Goal: Transaction & Acquisition: Book appointment/travel/reservation

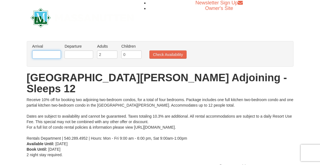
click at [45, 55] on input "text" at bounding box center [46, 54] width 29 height 8
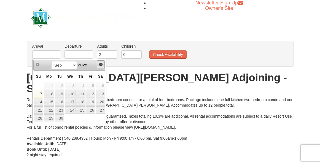
click at [102, 66] on span "Next" at bounding box center [101, 64] width 4 height 4
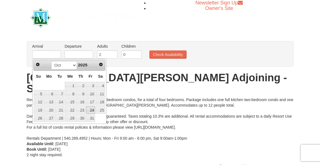
click at [90, 112] on link "24" at bounding box center [90, 110] width 9 height 8
type input "[DATE]"
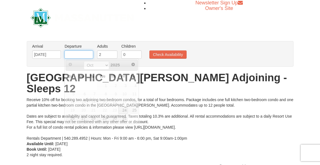
click at [85, 55] on input "text" at bounding box center [78, 54] width 29 height 8
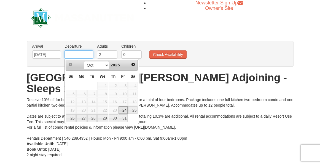
type input "[DATE]"
click at [112, 53] on input "3" at bounding box center [107, 54] width 20 height 8
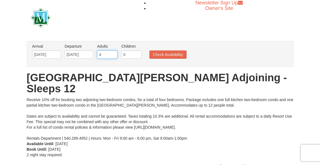
click at [114, 53] on input "4" at bounding box center [107, 54] width 20 height 8
click at [114, 53] on input "5" at bounding box center [107, 54] width 20 height 8
click at [113, 53] on input "6" at bounding box center [107, 54] width 20 height 8
click at [113, 53] on input "7" at bounding box center [107, 54] width 20 height 8
click at [113, 53] on input "8" at bounding box center [107, 54] width 20 height 8
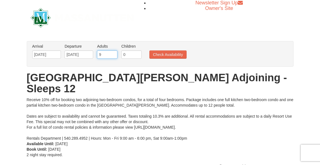
click at [113, 53] on input "9" at bounding box center [107, 54] width 20 height 8
click at [113, 53] on input "10" at bounding box center [107, 54] width 20 height 8
click at [113, 53] on input "11" at bounding box center [107, 54] width 20 height 8
click at [114, 53] on input "12" at bounding box center [107, 54] width 20 height 8
click at [114, 53] on input "13" at bounding box center [107, 54] width 20 height 8
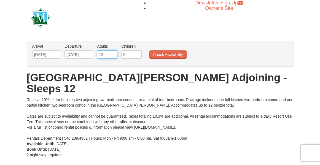
click at [113, 56] on input "12" at bounding box center [107, 54] width 20 height 8
click at [113, 56] on input "11" at bounding box center [107, 54] width 20 height 8
click at [113, 56] on input "10" at bounding box center [107, 54] width 20 height 8
type input "9"
click at [113, 56] on input "9" at bounding box center [107, 54] width 20 height 8
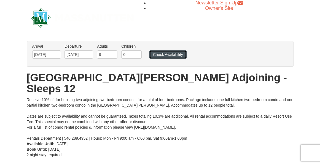
click at [167, 54] on button "Check Availability" at bounding box center [167, 54] width 37 height 8
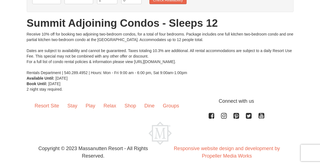
scroll to position [60, 0]
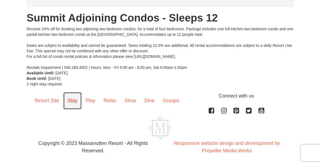
click at [80, 99] on link "Stay" at bounding box center [72, 100] width 18 height 17
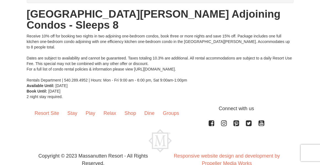
scroll to position [64, 0]
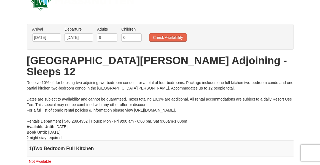
scroll to position [8, 0]
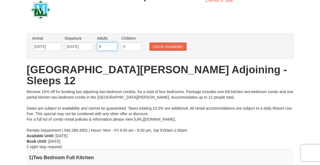
click at [113, 49] on input "8" at bounding box center [107, 46] width 20 height 8
click at [113, 49] on input "7" at bounding box center [107, 46] width 20 height 8
type input "6"
click at [113, 49] on input "6" at bounding box center [107, 46] width 20 height 8
click at [164, 46] on button "Check Availability" at bounding box center [167, 46] width 37 height 8
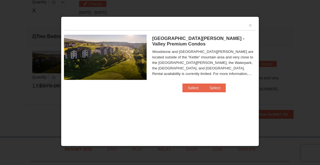
scroll to position [171, 0]
click at [199, 37] on span "Woodstone Meadows - Valley Premium Condos" at bounding box center [198, 41] width 92 height 11
click at [191, 87] on button "Select" at bounding box center [193, 87] width 22 height 9
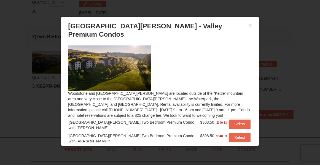
scroll to position [8, 0]
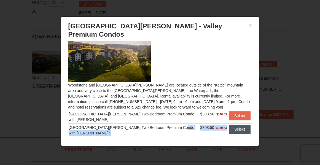
drag, startPoint x: 175, startPoint y: 117, endPoint x: 227, endPoint y: 119, distance: 52.1
click at [227, 124] on tr "Woodstone Meadows Two Bedroom Premium Condo with Jacuzzi* $308.50 $340.33 Select" at bounding box center [160, 130] width 184 height 13
click at [229, 125] on button "Select" at bounding box center [240, 129] width 22 height 9
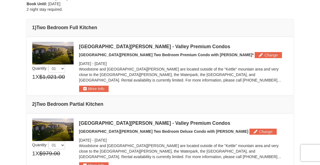
scroll to position [127, 0]
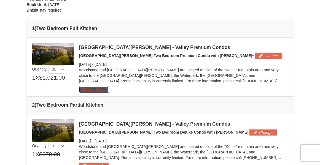
click at [101, 91] on button "More Info" at bounding box center [93, 89] width 29 height 6
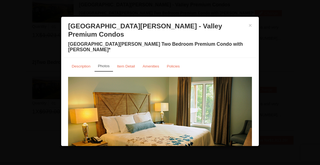
scroll to position [0, 0]
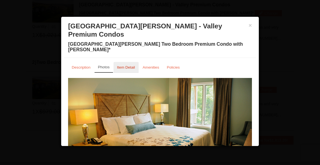
click at [126, 65] on small "Item Detail" at bounding box center [126, 67] width 18 height 4
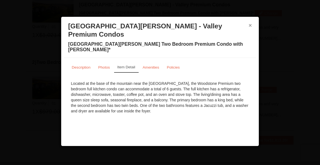
click at [249, 26] on button "×" at bounding box center [249, 26] width 3 height 6
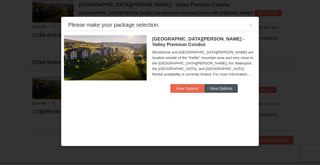
click at [221, 89] on button "View Options" at bounding box center [221, 88] width 34 height 9
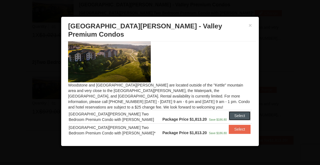
click at [232, 111] on button "Select" at bounding box center [240, 115] width 22 height 9
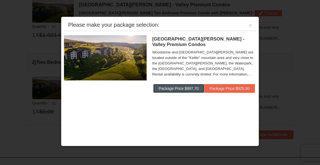
click at [181, 90] on button "Package Price $887.70" at bounding box center [178, 88] width 51 height 9
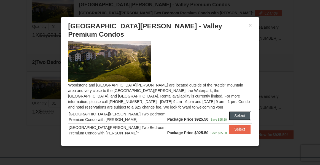
click at [240, 111] on button "Select" at bounding box center [240, 115] width 22 height 9
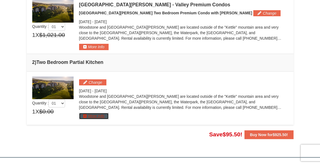
click at [101, 115] on button "More Info" at bounding box center [93, 116] width 29 height 6
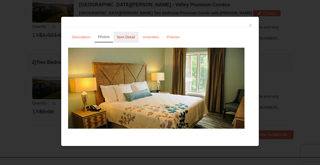
click at [125, 37] on small "Item Detail" at bounding box center [126, 37] width 18 height 4
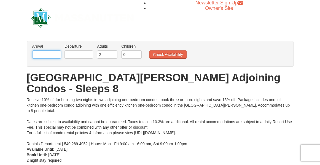
click at [53, 51] on input "text" at bounding box center [46, 54] width 29 height 8
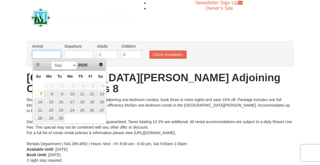
type input "[DATE]"
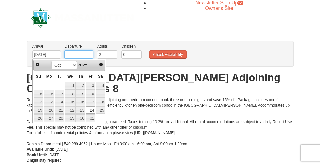
click at [85, 54] on input "text" at bounding box center [78, 54] width 29 height 8
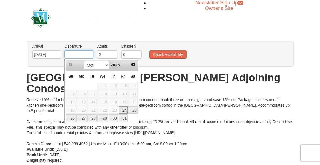
type input "[DATE]"
click at [115, 52] on input "3" at bounding box center [107, 54] width 20 height 8
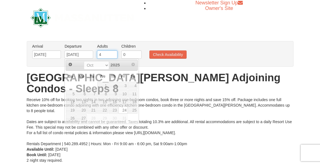
click at [115, 52] on input "4" at bounding box center [107, 54] width 20 height 8
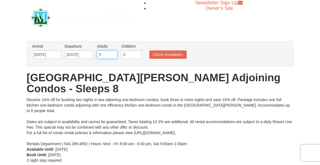
click at [115, 52] on input "5" at bounding box center [107, 54] width 20 height 8
type input "6"
click at [115, 52] on input "6" at bounding box center [107, 54] width 20 height 8
click at [158, 56] on button "Check Availability" at bounding box center [167, 54] width 37 height 8
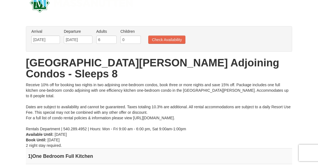
scroll to position [9, 0]
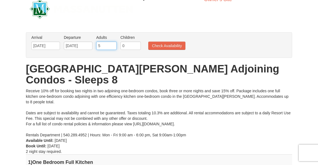
click at [113, 46] on input "5" at bounding box center [106, 46] width 20 height 8
click at [113, 44] on input "6" at bounding box center [106, 46] width 20 height 8
type input "7"
click at [113, 44] on input "7" at bounding box center [106, 46] width 20 height 8
click at [165, 45] on button "Check Availability" at bounding box center [166, 46] width 37 height 8
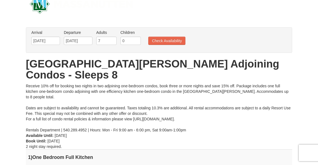
scroll to position [11, 0]
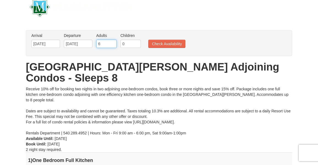
click at [113, 45] on input "6" at bounding box center [106, 44] width 20 height 8
click at [113, 45] on input "5" at bounding box center [106, 44] width 20 height 8
type input "4"
click at [113, 45] on input "4" at bounding box center [106, 44] width 20 height 8
click at [167, 44] on button "Check Availability" at bounding box center [166, 44] width 37 height 8
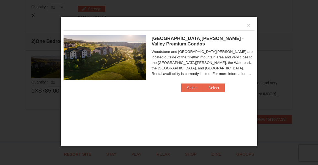
scroll to position [185, 0]
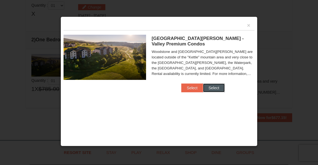
click at [218, 87] on button "Select" at bounding box center [214, 87] width 22 height 9
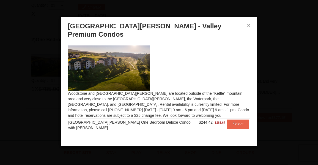
click at [248, 26] on button "×" at bounding box center [248, 26] width 3 height 6
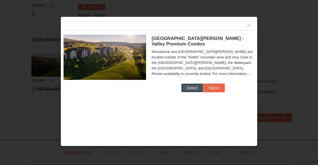
click at [188, 87] on button "Select" at bounding box center [192, 87] width 22 height 9
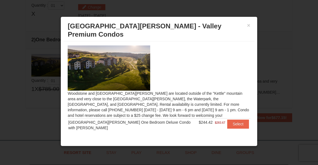
click at [247, 29] on h3 "Woodstone Meadows - Valley Premium Condos" at bounding box center [159, 30] width 183 height 17
click at [248, 26] on button "×" at bounding box center [248, 26] width 3 height 6
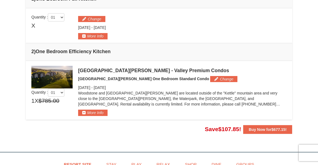
scroll to position [155, 0]
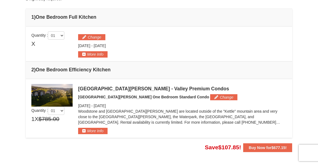
drag, startPoint x: 316, startPoint y: 88, endPoint x: 320, endPoint y: 88, distance: 3.3
click at [318, 88] on html "Browser Not Supported We notice you are using a browser which will not provide …" at bounding box center [159, 73] width 318 height 457
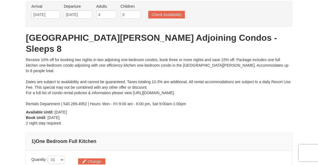
scroll to position [18, 0]
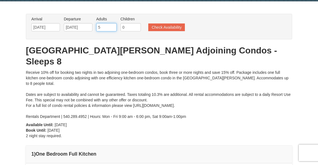
click at [114, 27] on input "5" at bounding box center [106, 27] width 20 height 8
click at [114, 27] on input "6" at bounding box center [106, 27] width 20 height 8
type input "7"
click at [114, 27] on input "7" at bounding box center [106, 27] width 20 height 8
click at [156, 29] on button "Check Availability" at bounding box center [166, 27] width 37 height 8
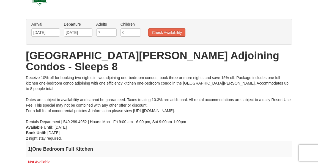
scroll to position [14, 0]
